Goal: Task Accomplishment & Management: Manage account settings

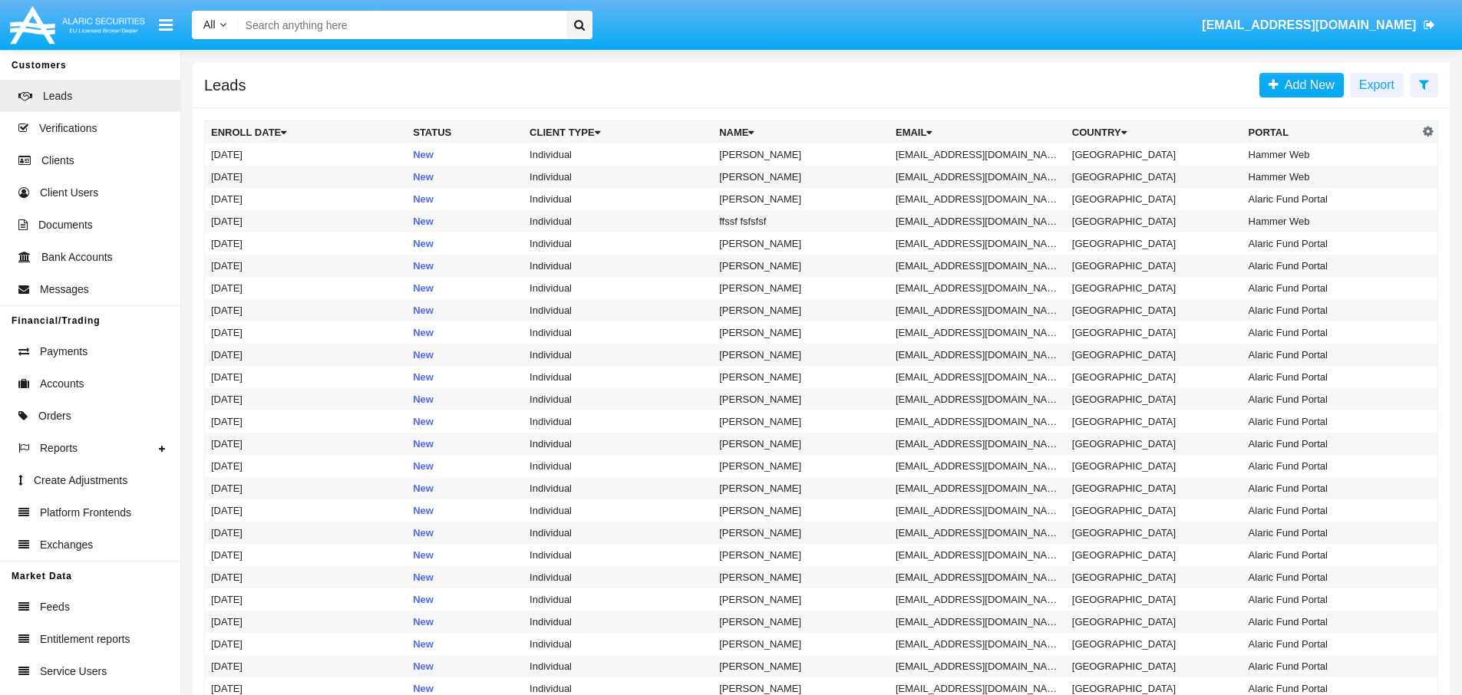
click at [447, 33] on input "Search" at bounding box center [399, 25] width 323 height 28
paste input "A1759233502640"
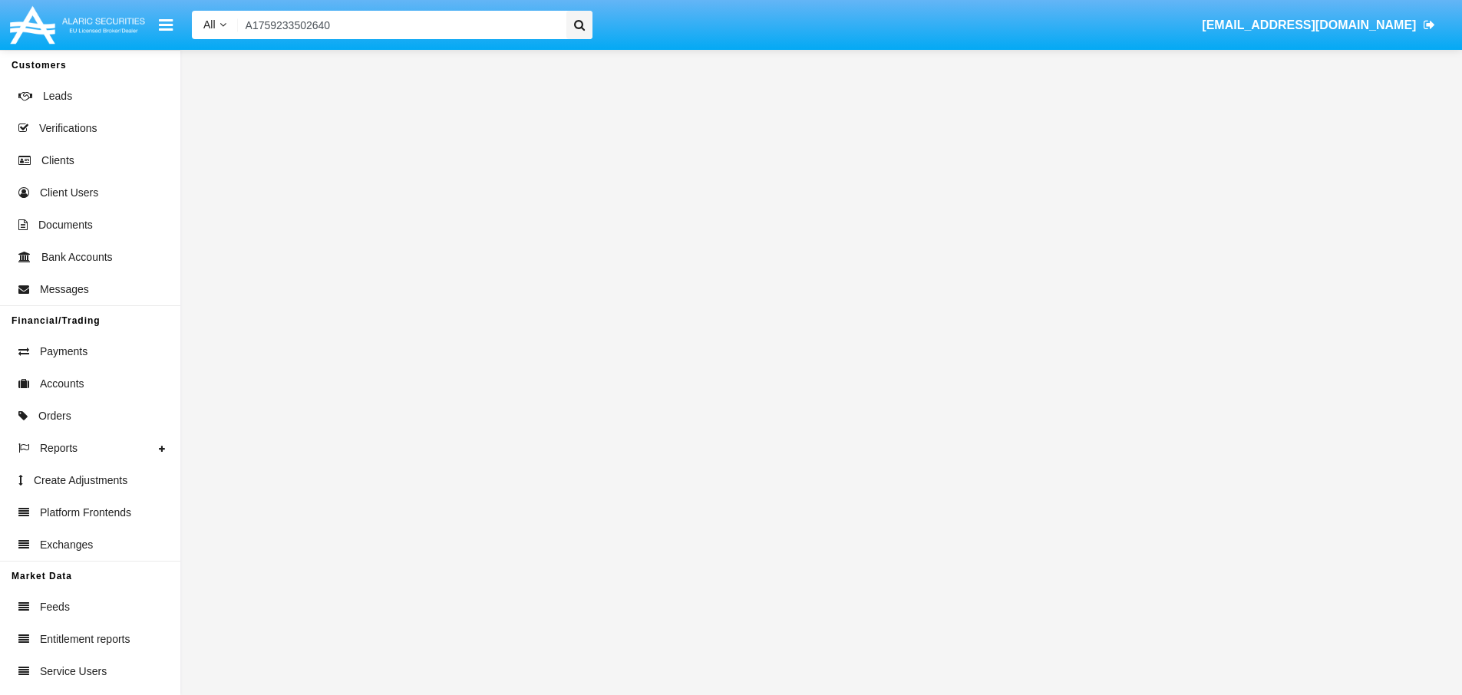
click at [447, 33] on input "A1759233502640" at bounding box center [399, 25] width 323 height 28
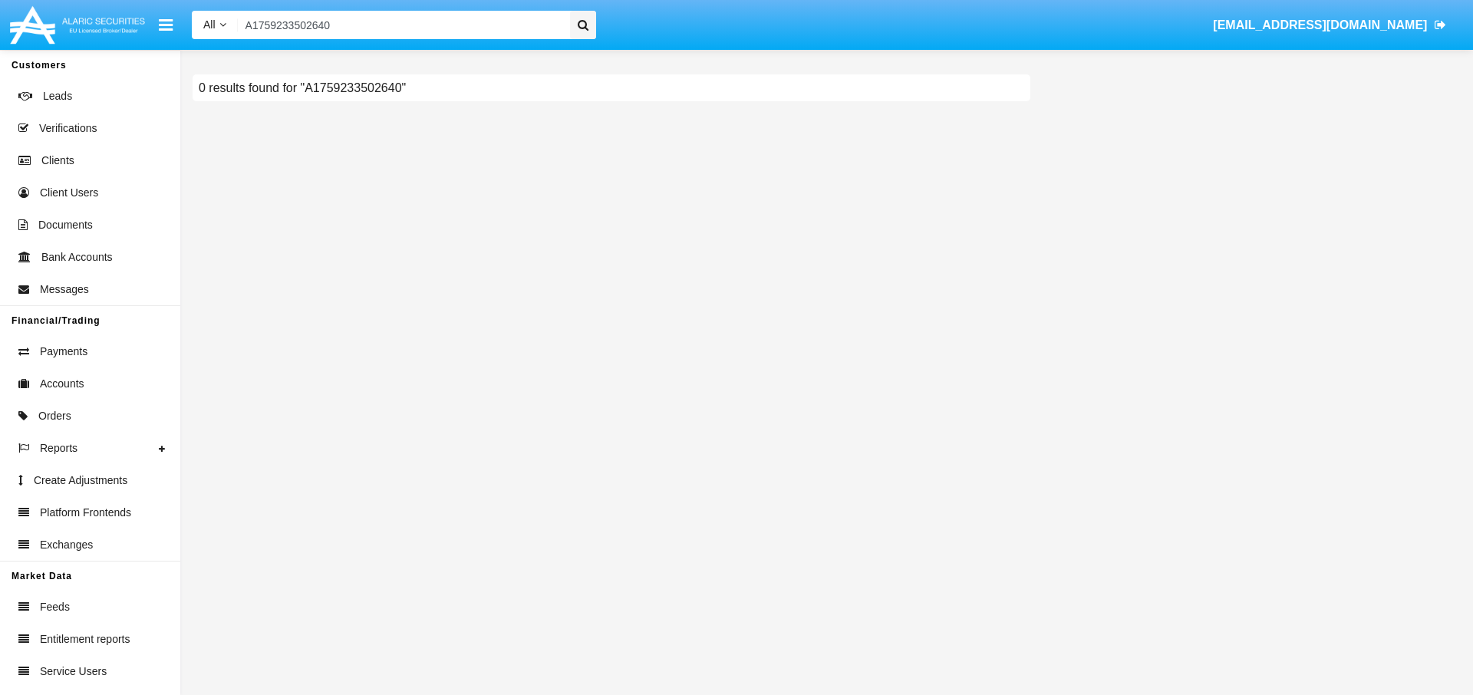
click at [457, 38] on input "A1759233502640" at bounding box center [401, 25] width 327 height 28
paste input "[EMAIL_ADDRESS][DOMAIN_NAME]"
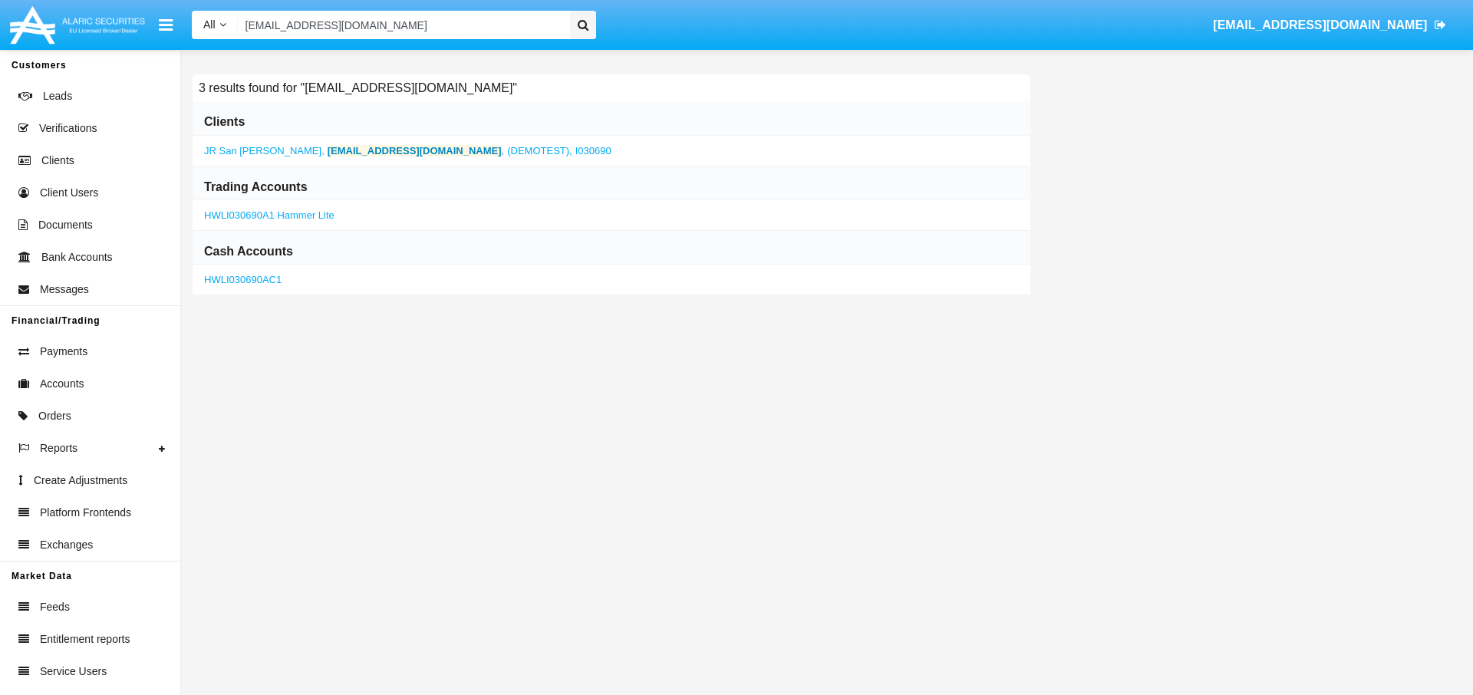
type input "[EMAIL_ADDRESS][DOMAIN_NAME]"
click at [361, 154] on b "[EMAIL_ADDRESS][DOMAIN_NAME]" at bounding box center [415, 151] width 174 height 12
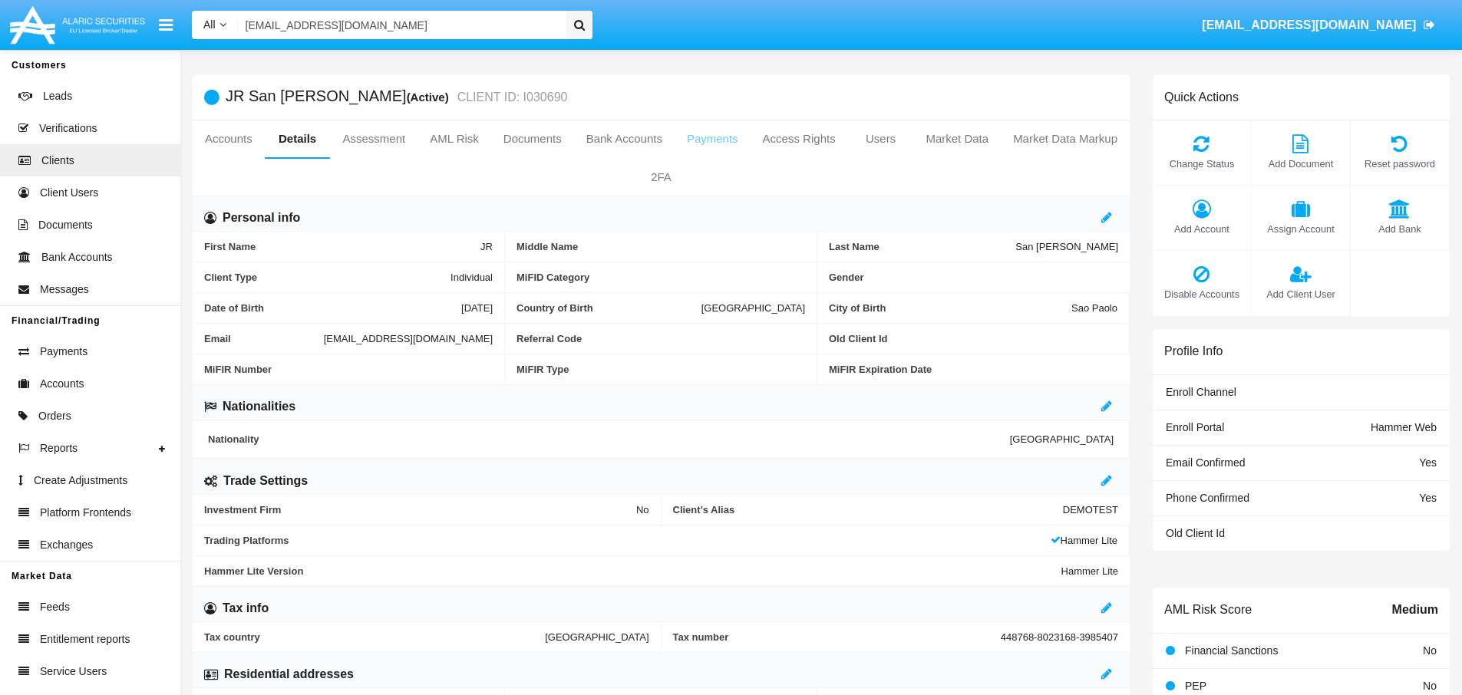
click at [720, 140] on link "Payments" at bounding box center [712, 138] width 76 height 37
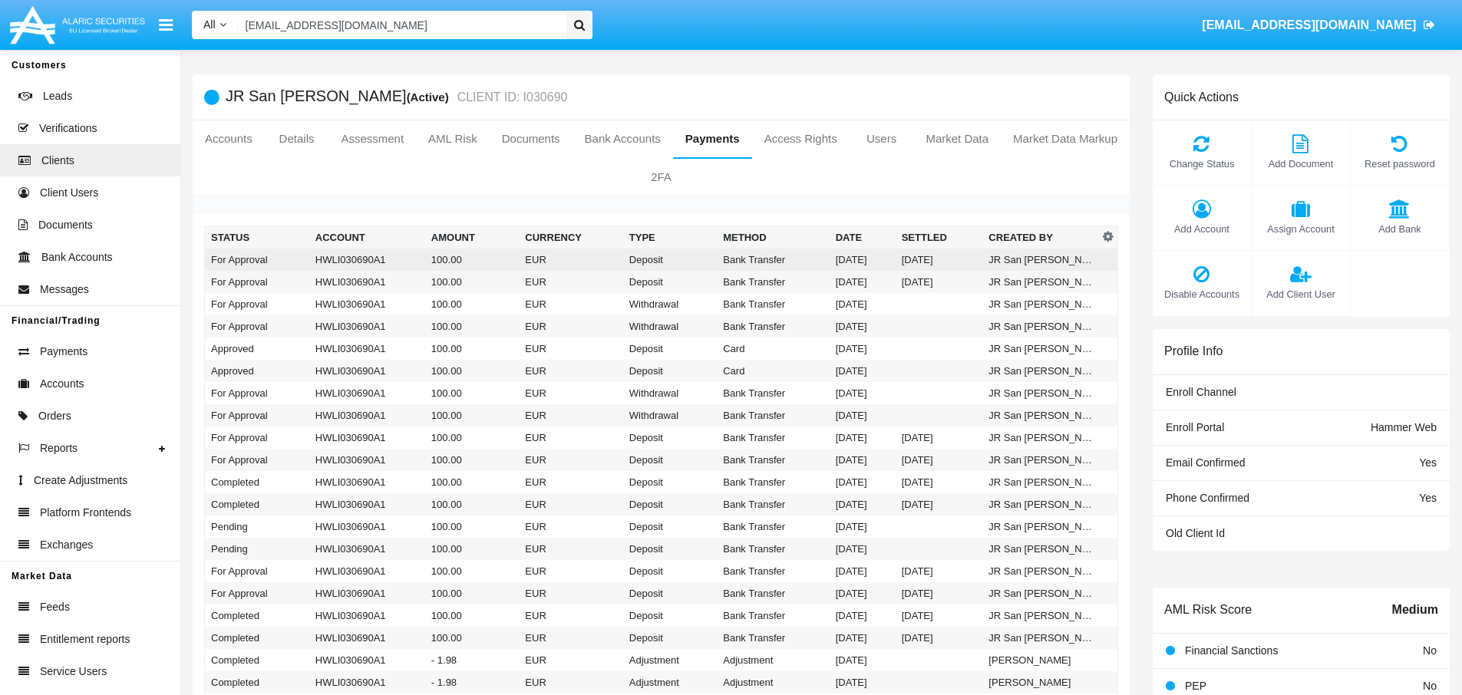
click at [717, 262] on td "Bank Transfer" at bounding box center [773, 260] width 112 height 22
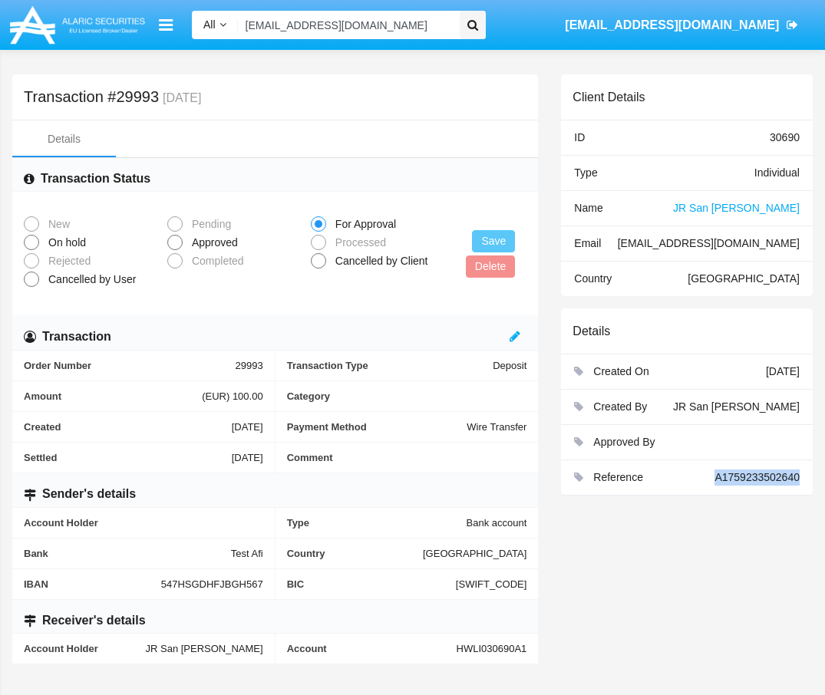
click at [186, 242] on span "Approved" at bounding box center [212, 243] width 59 height 16
click at [175, 250] on input "Approved" at bounding box center [174, 250] width 1 height 1
radio input "true"
click at [502, 245] on button "Save" at bounding box center [493, 241] width 43 height 22
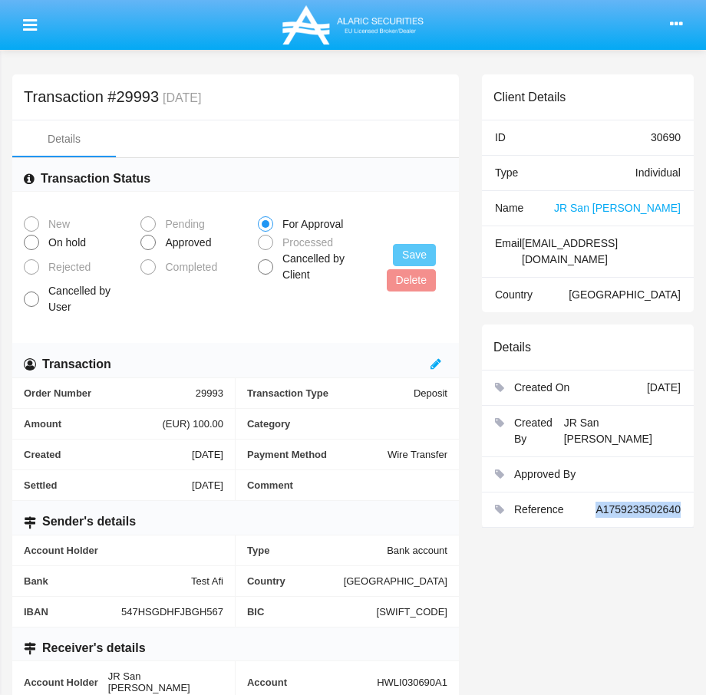
drag, startPoint x: 147, startPoint y: 243, endPoint x: 200, endPoint y: 253, distance: 53.9
click at [147, 243] on span at bounding box center [147, 242] width 15 height 15
click at [147, 250] on input "Approved" at bounding box center [147, 250] width 1 height 1
radio input "true"
click at [420, 249] on button "Save" at bounding box center [414, 255] width 43 height 22
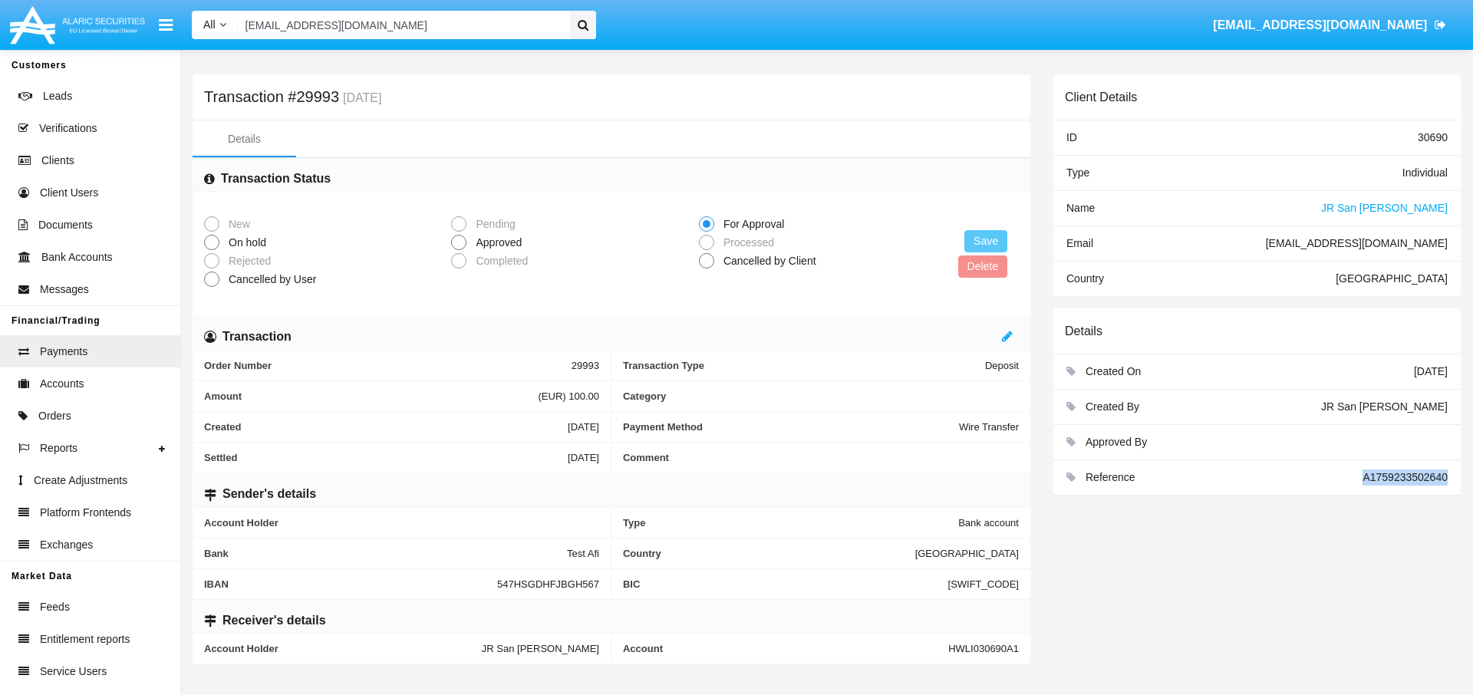
click at [370, 21] on input "[EMAIL_ADDRESS][DOMAIN_NAME]" at bounding box center [401, 25] width 327 height 28
paste input "[EMAIL_ADDRESS]"
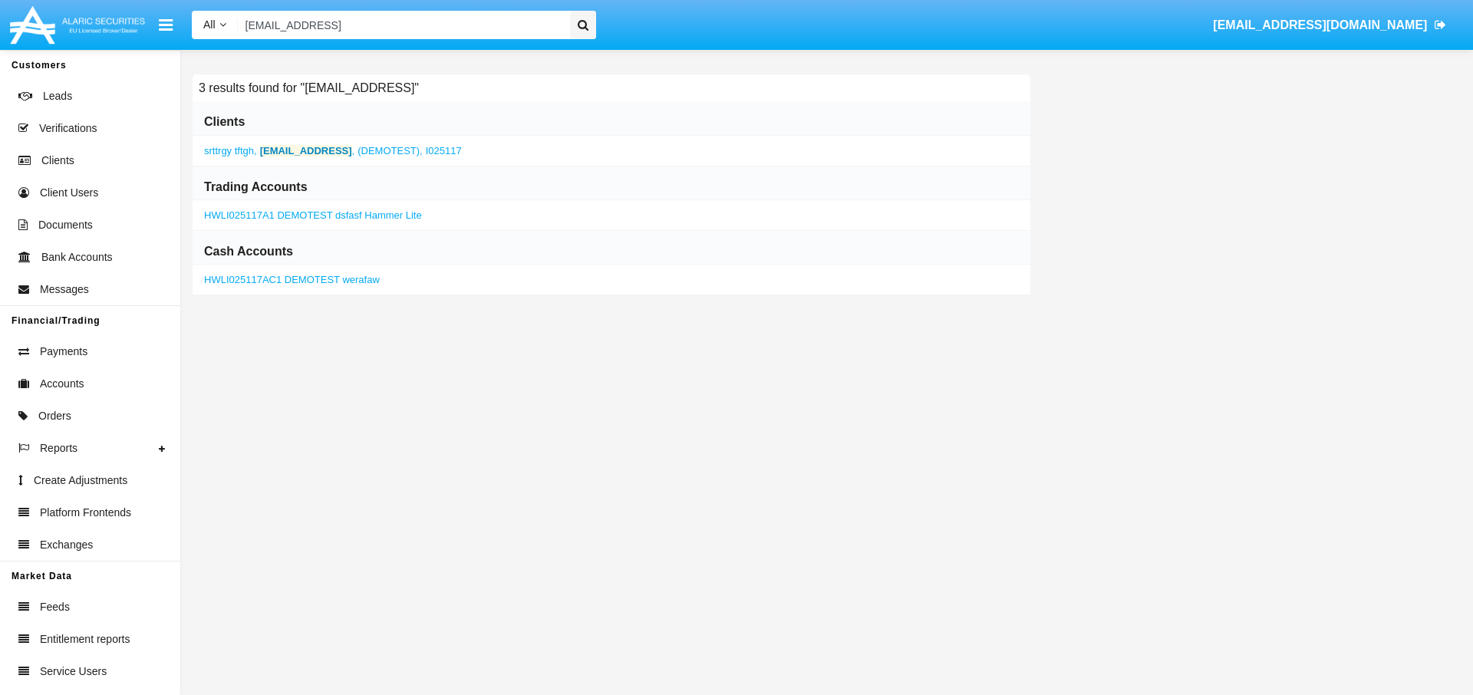
type input "[EMAIL_ADDRESS]"
click at [303, 152] on b "[EMAIL_ADDRESS]" at bounding box center [306, 151] width 92 height 12
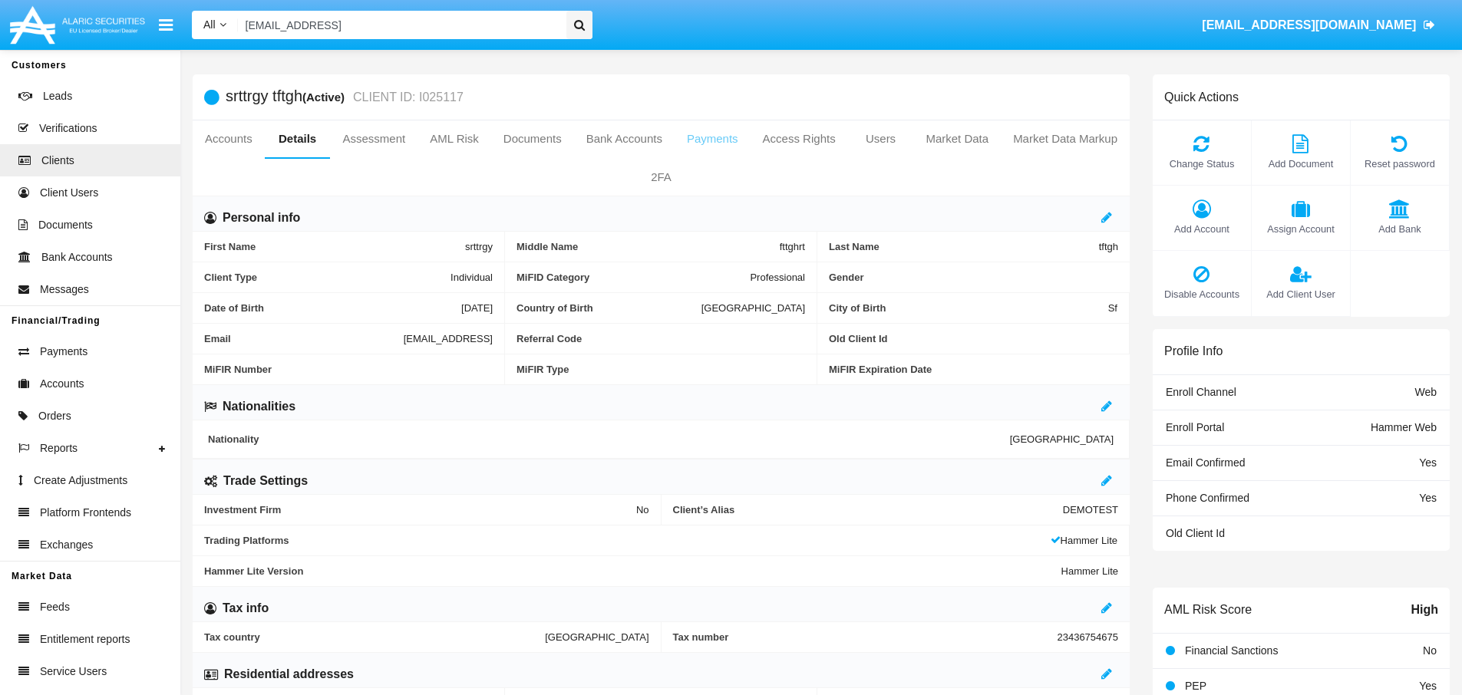
click at [701, 140] on link "Payments" at bounding box center [712, 138] width 76 height 37
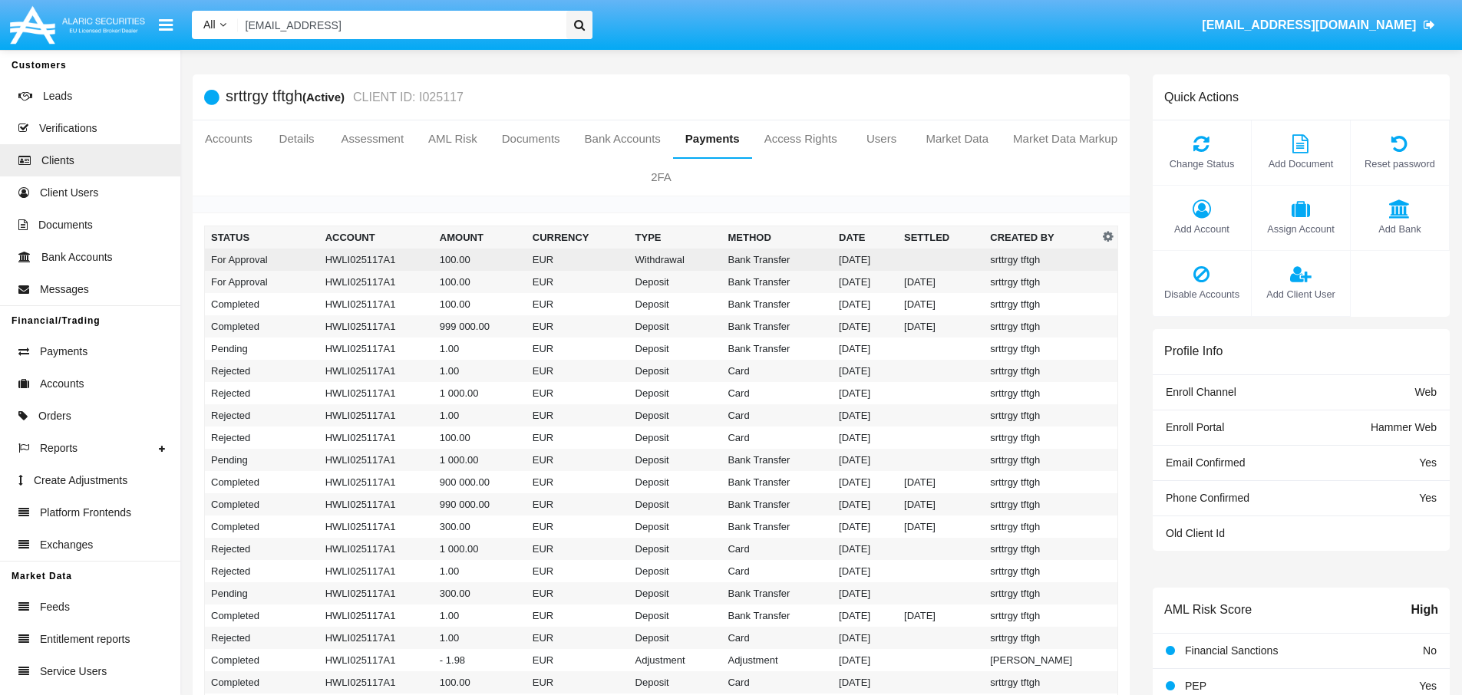
click at [489, 263] on td "100.00" at bounding box center [480, 260] width 93 height 22
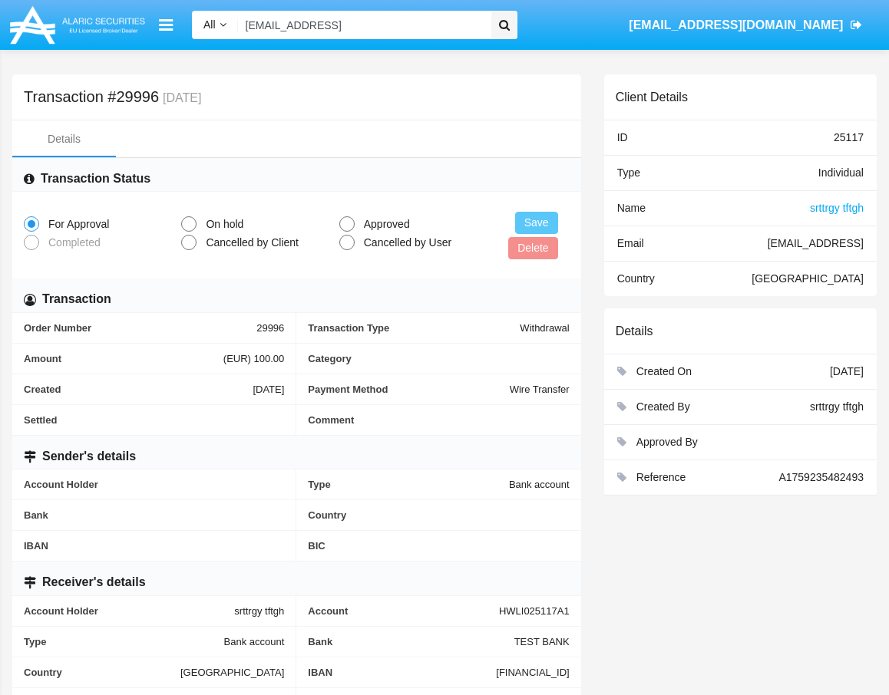
click at [345, 225] on span at bounding box center [346, 223] width 15 height 15
click at [346, 232] on input "Approved" at bounding box center [346, 232] width 1 height 1
radio input "true"
click at [523, 226] on button "Save" at bounding box center [536, 223] width 43 height 22
drag, startPoint x: 771, startPoint y: 474, endPoint x: 882, endPoint y: 500, distance: 113.4
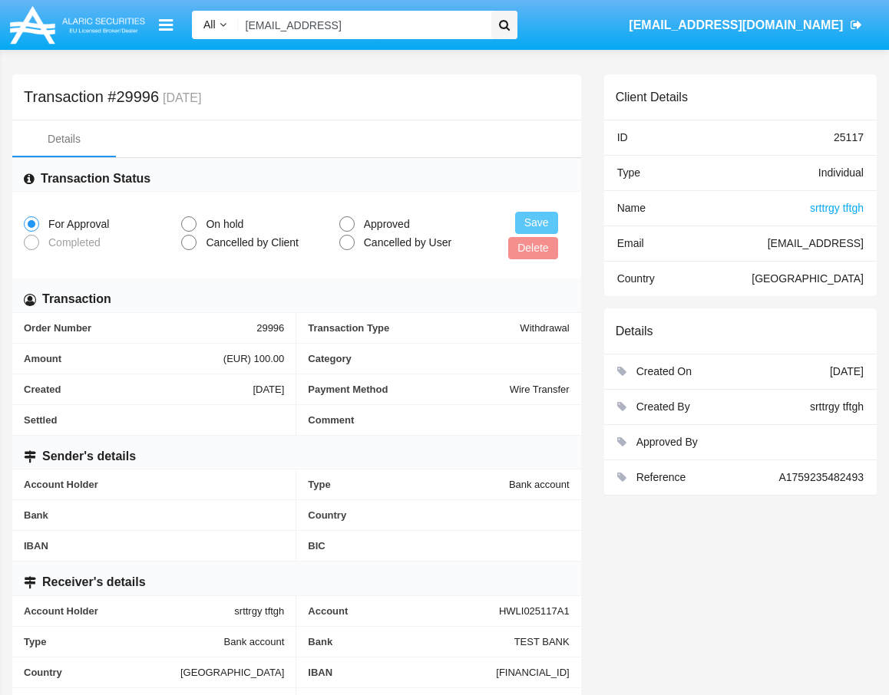
click at [882, 500] on div "Client Details ID 25117 Type Individual Name srttrgy tftgh Email [EMAIL_ADDRESS…" at bounding box center [739, 402] width 295 height 657
click at [800, 484] on div "A1759235482493" at bounding box center [820, 478] width 85 height 16
copy span "A1759235482493"
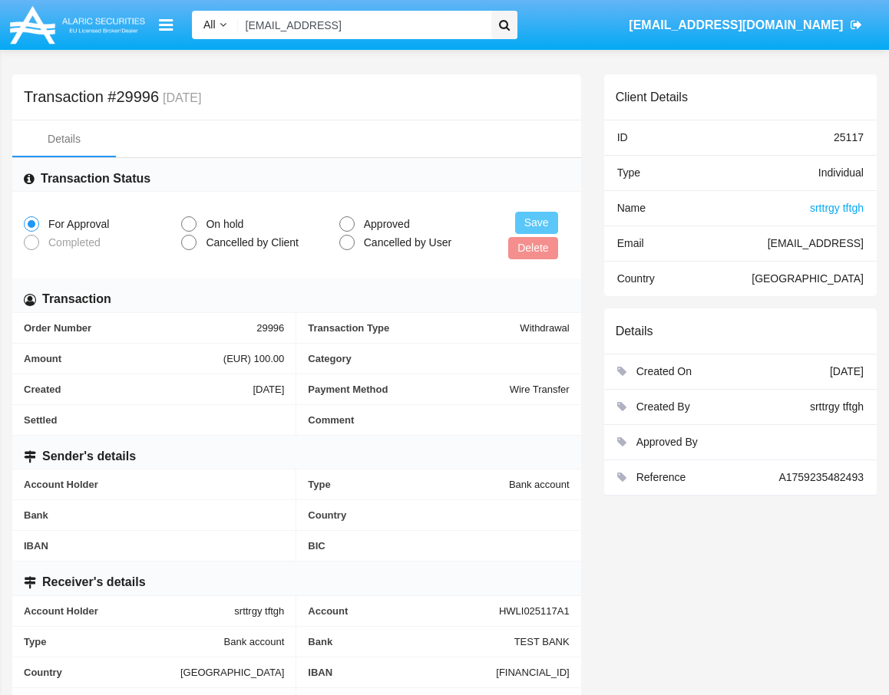
drag, startPoint x: 833, startPoint y: 136, endPoint x: 892, endPoint y: 148, distance: 60.3
click at [889, 148] on html "All All Name Email Account [EMAIL_ADDRESS] [EMAIL_ADDRESS][DOMAIN_NAME] Custome…" at bounding box center [444, 347] width 889 height 695
copy div "25117"
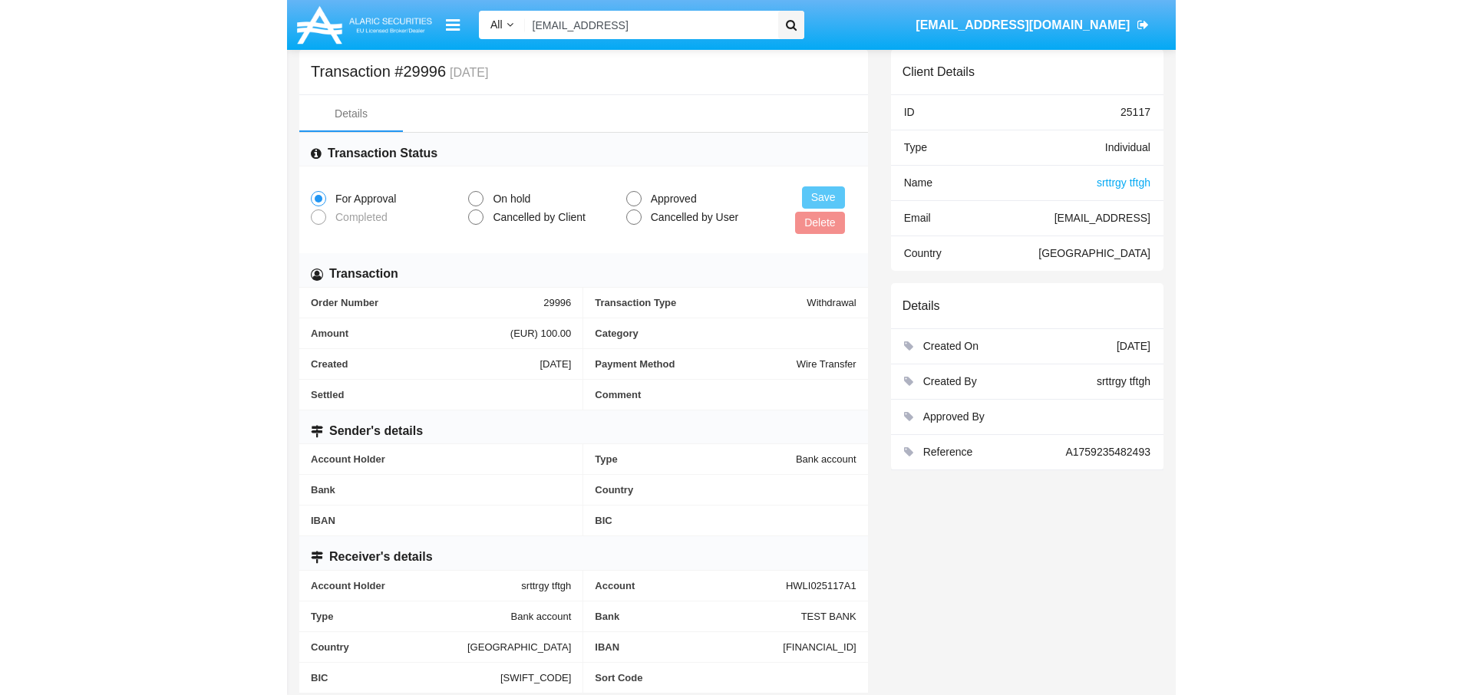
scroll to position [48, 0]
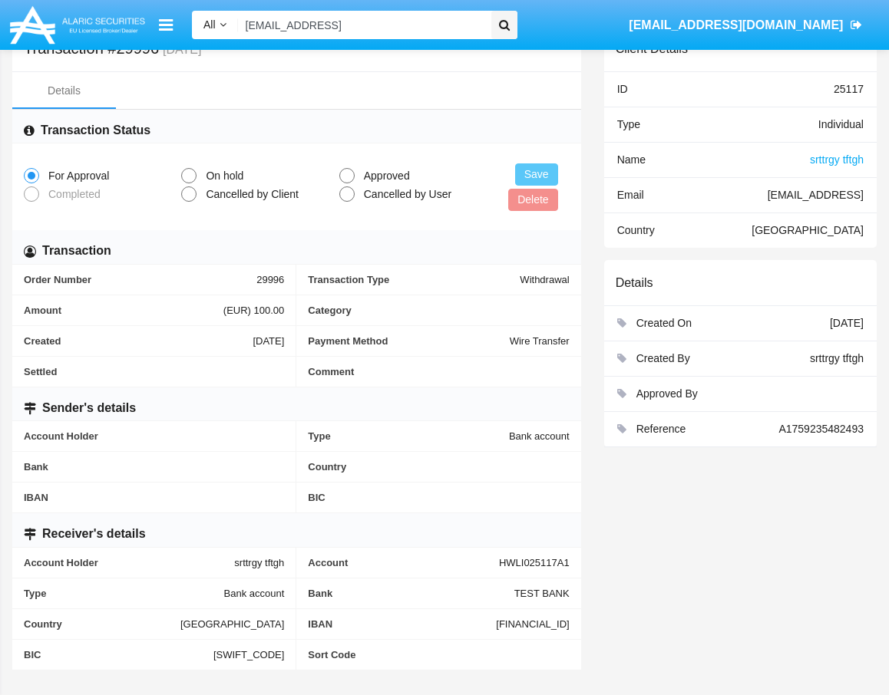
click at [503, 567] on span "HWLI025117A1" at bounding box center [534, 563] width 71 height 12
drag, startPoint x: 499, startPoint y: 565, endPoint x: 579, endPoint y: 563, distance: 79.8
click at [579, 563] on div "Account HWLI025117A1" at bounding box center [438, 563] width 284 height 31
copy span "HWLI025117A1"
click at [802, 427] on span "A1759235482493" at bounding box center [820, 429] width 85 height 12
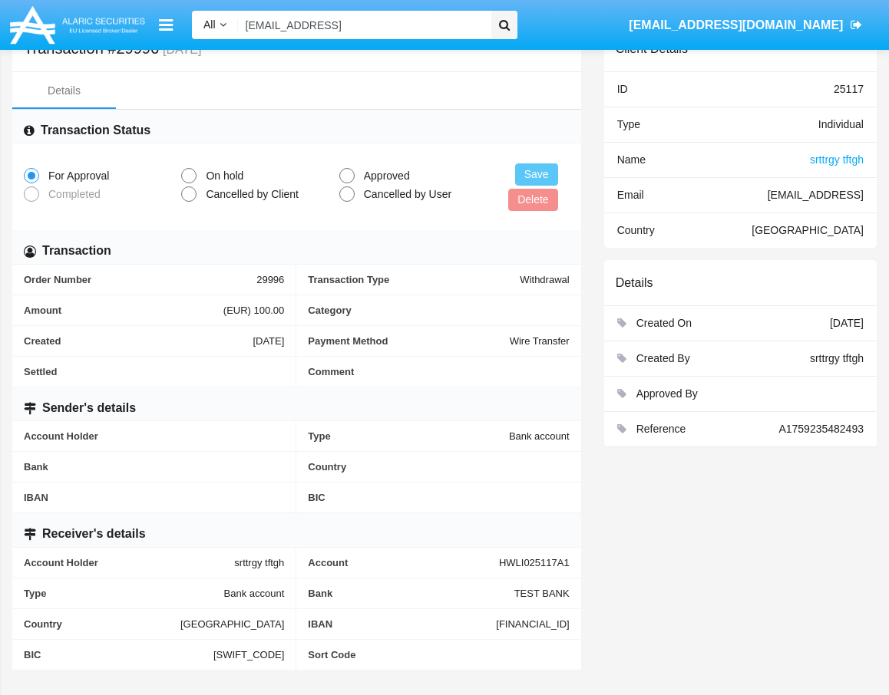
click at [803, 427] on span "A1759235482493" at bounding box center [820, 429] width 85 height 12
copy span "A1759235482493"
click at [823, 197] on span "[EMAIL_ADDRESS]" at bounding box center [815, 195] width 96 height 12
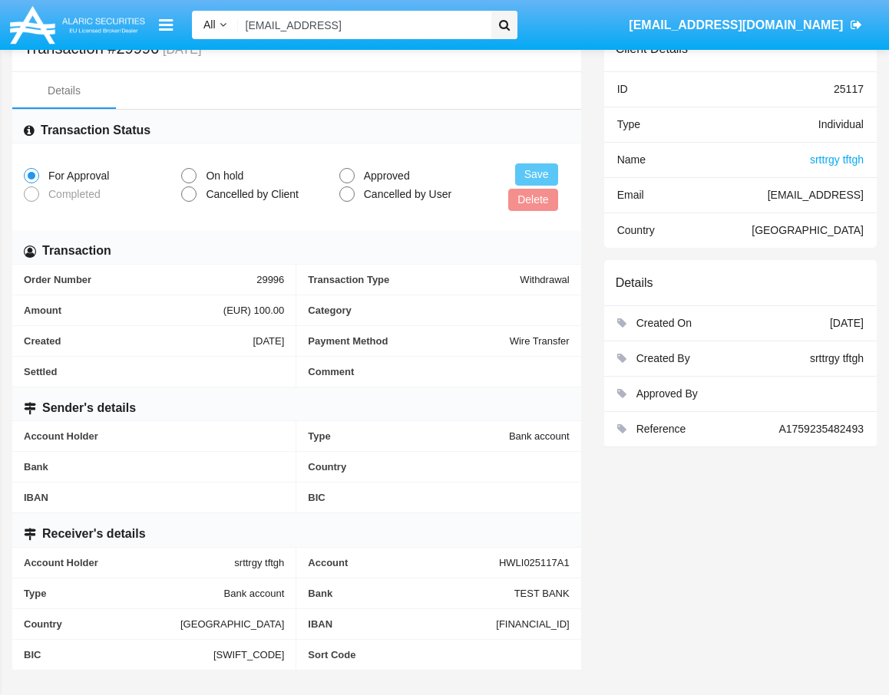
click at [823, 197] on span "[EMAIL_ADDRESS]" at bounding box center [815, 195] width 96 height 12
copy span "[EMAIL_ADDRESS]"
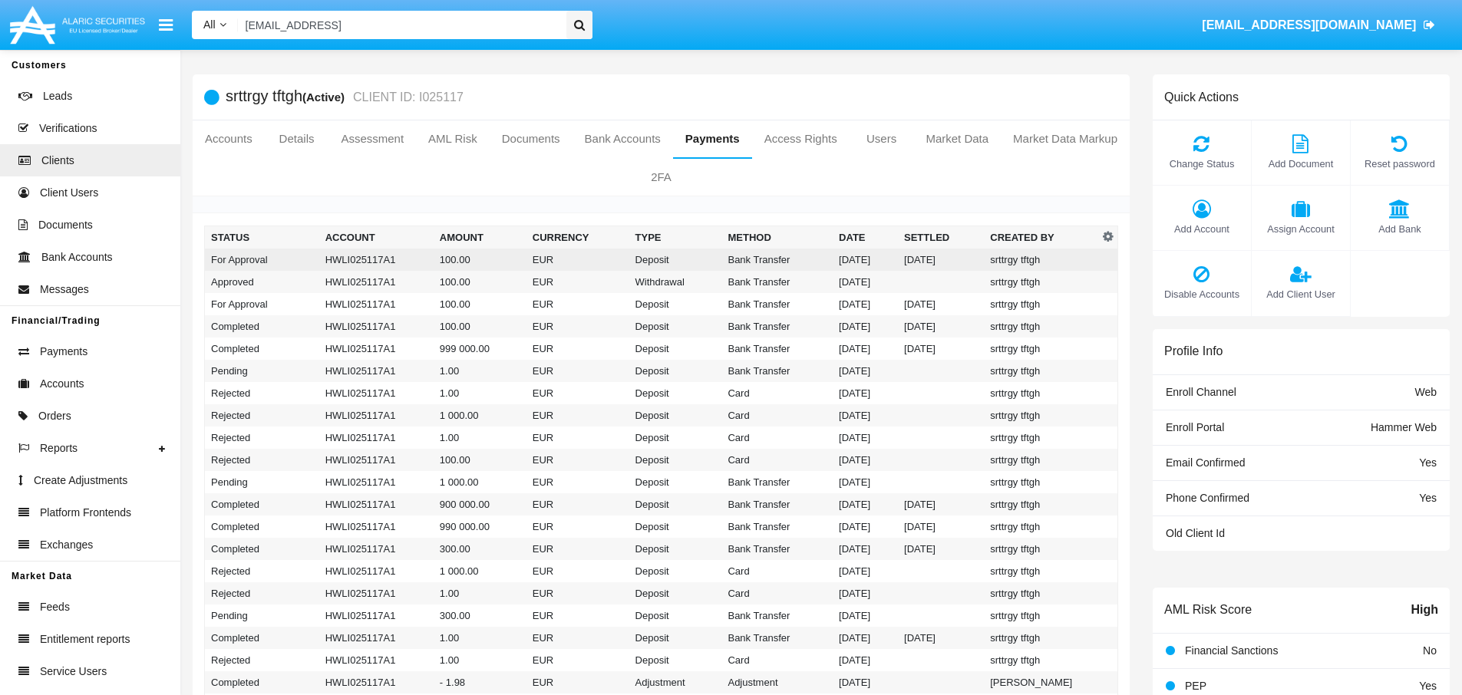
click at [594, 259] on td "EUR" at bounding box center [577, 260] width 103 height 22
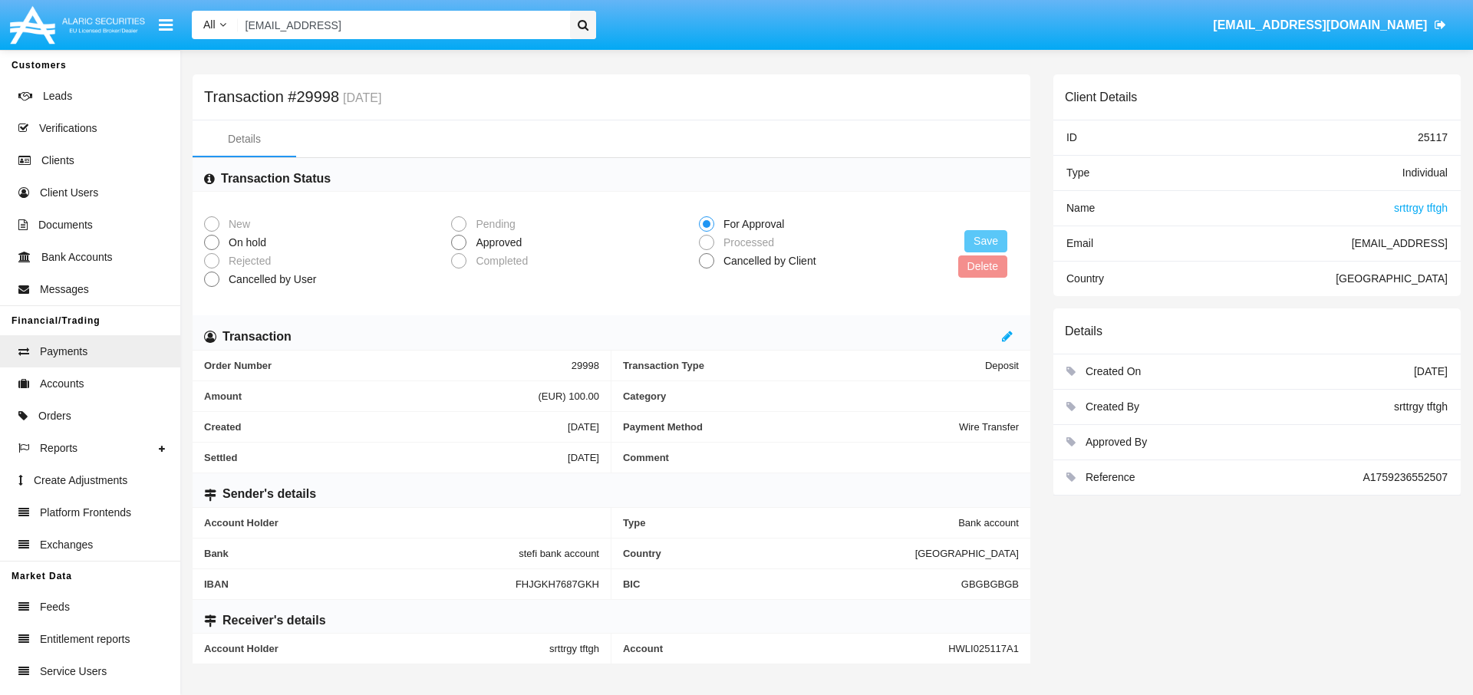
click at [463, 244] on span at bounding box center [458, 242] width 15 height 15
click at [459, 250] on input "Approved" at bounding box center [458, 250] width 1 height 1
radio input "true"
click at [971, 240] on button "Save" at bounding box center [986, 241] width 43 height 22
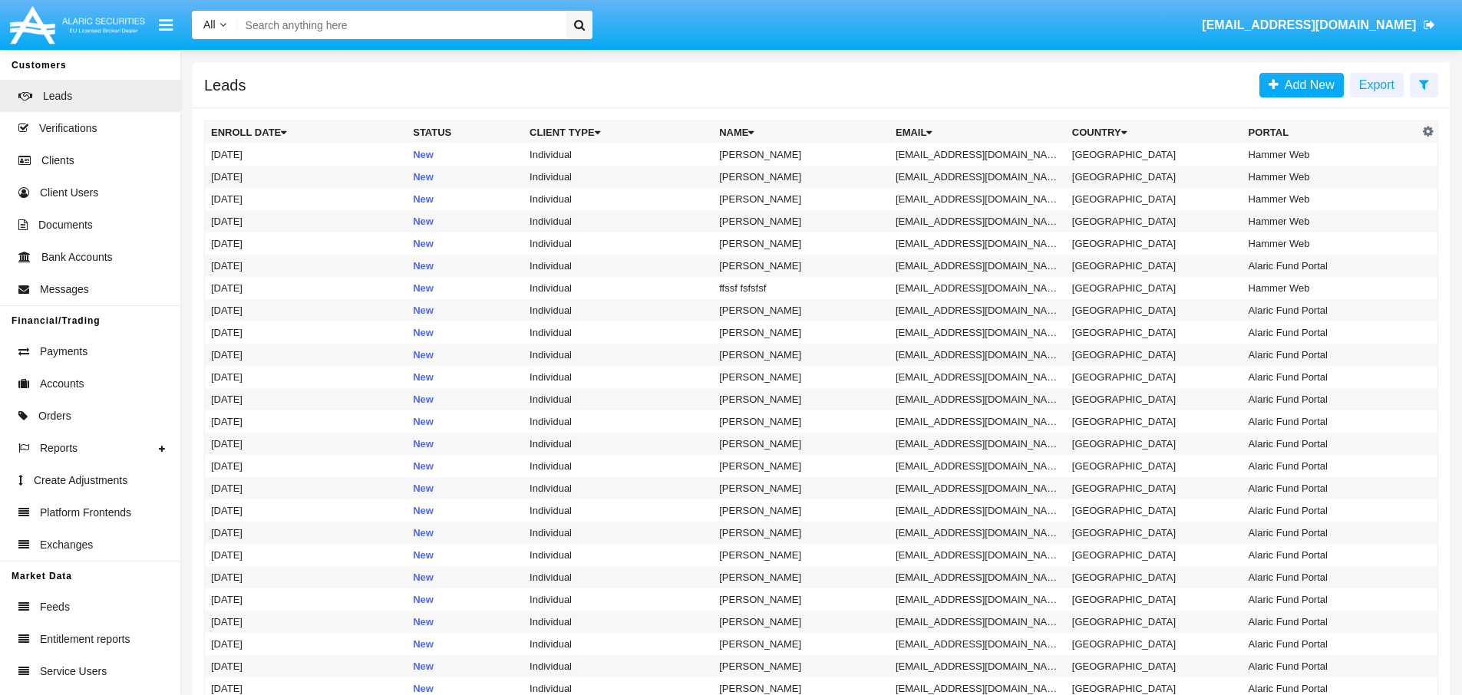
click at [335, 34] on input "Search" at bounding box center [399, 25] width 323 height 28
paste input "[EMAIL_ADDRESS]"
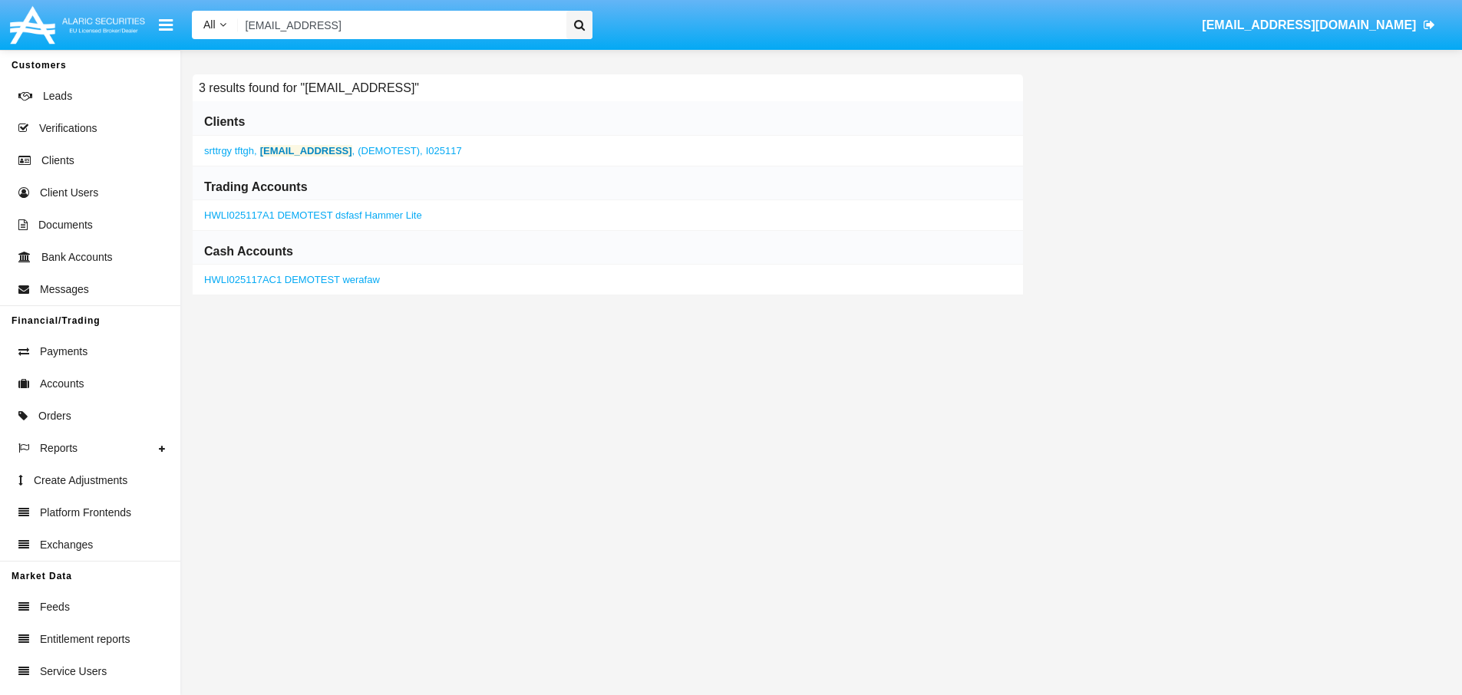
type input "[EMAIL_ADDRESS]"
click at [309, 145] on b "[EMAIL_ADDRESS]" at bounding box center [306, 151] width 92 height 12
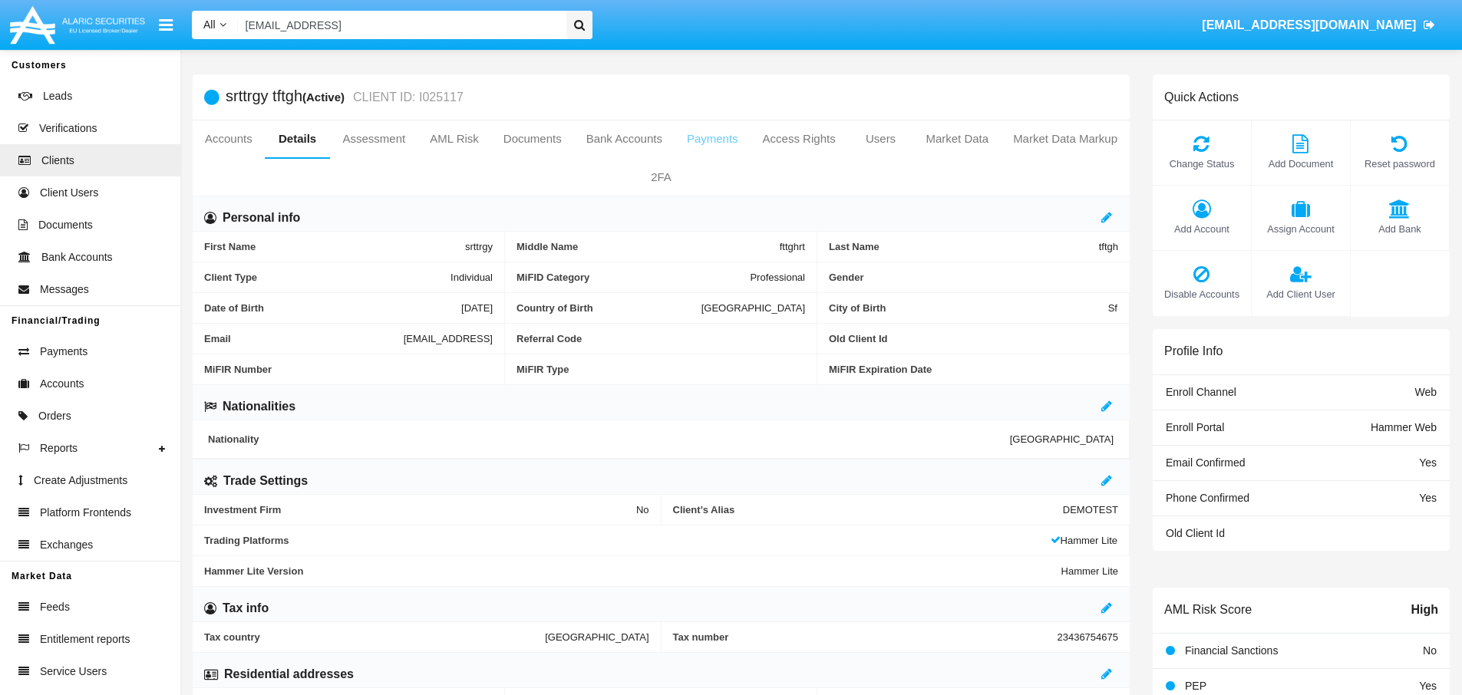
click at [739, 140] on link "Payments" at bounding box center [712, 138] width 76 height 37
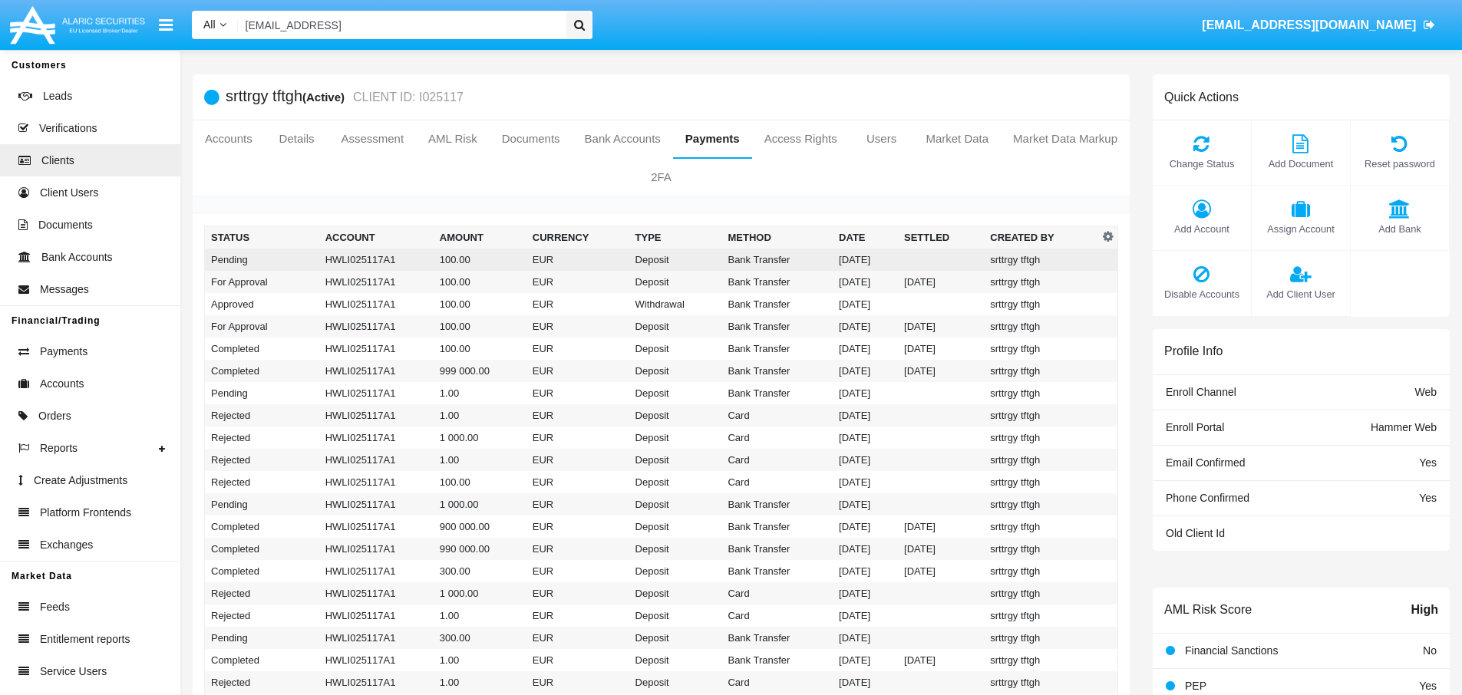
click at [592, 261] on td "EUR" at bounding box center [577, 260] width 103 height 22
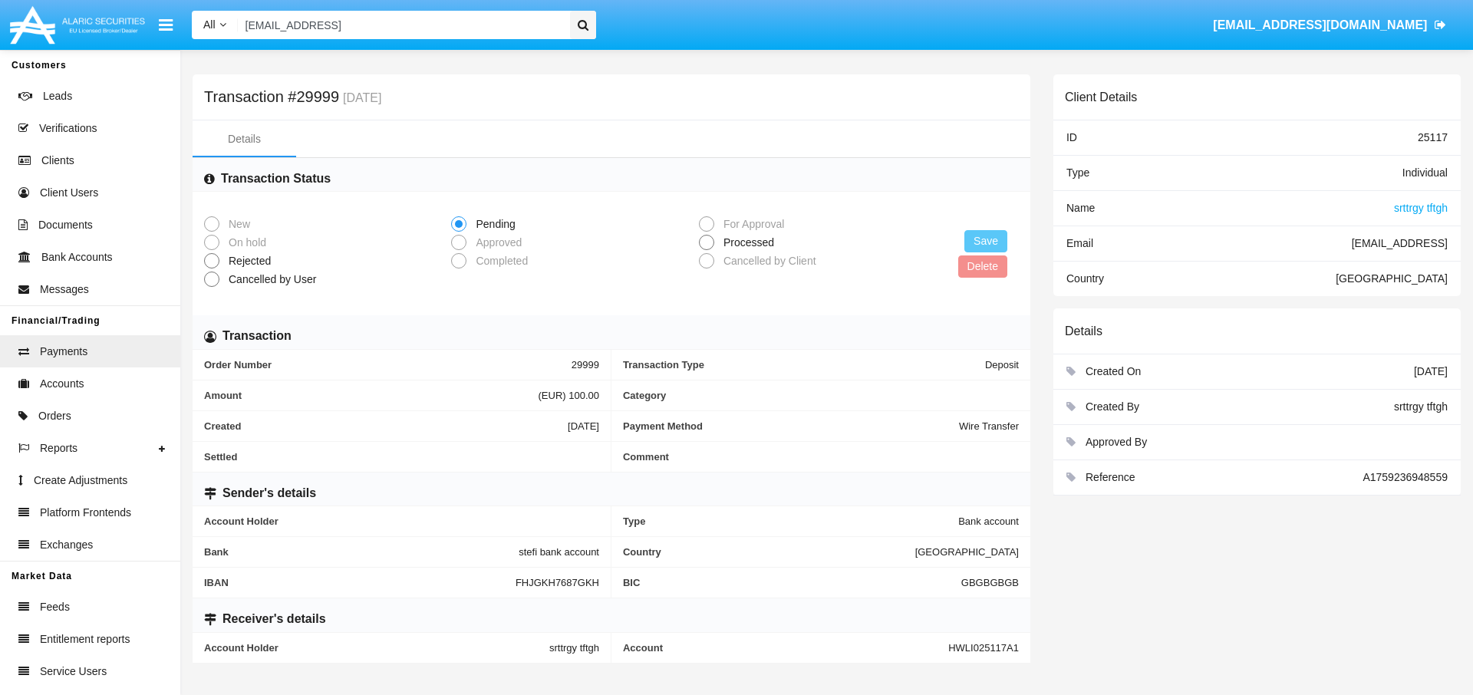
click at [1416, 477] on span "A1759236948559" at bounding box center [1405, 477] width 85 height 12
copy span "A1759236948559"
